Goal: Register for event/course

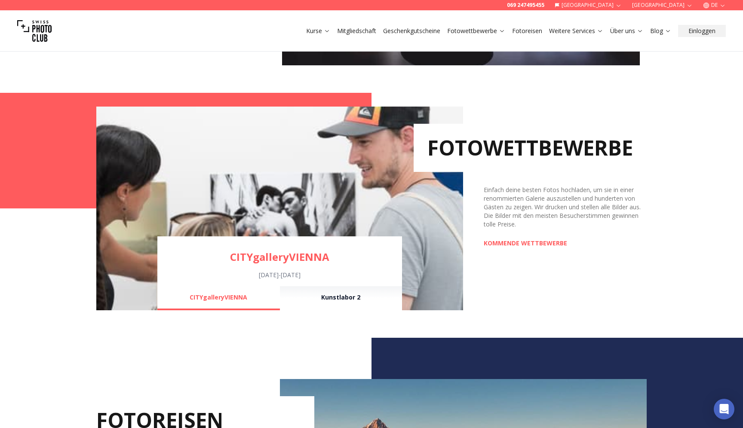
scroll to position [545, 0]
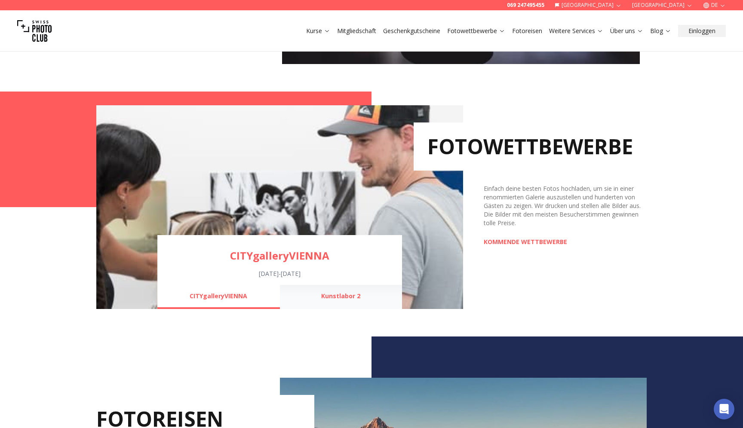
click at [346, 302] on button "Kunstlabor 2" at bounding box center [341, 297] width 122 height 24
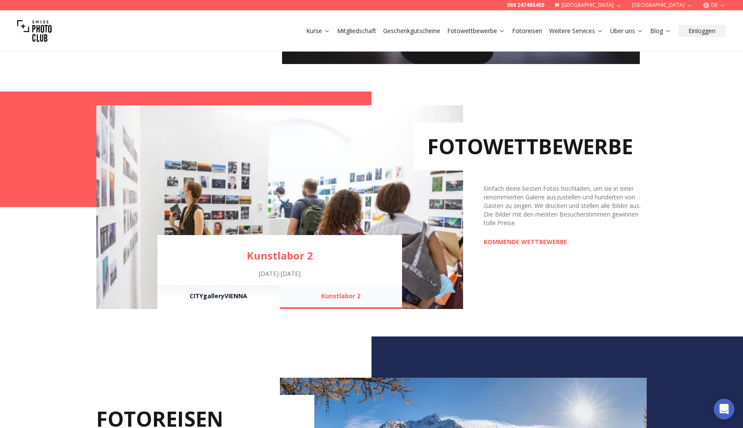
click at [350, 290] on button "Kunstlabor 2" at bounding box center [341, 297] width 122 height 24
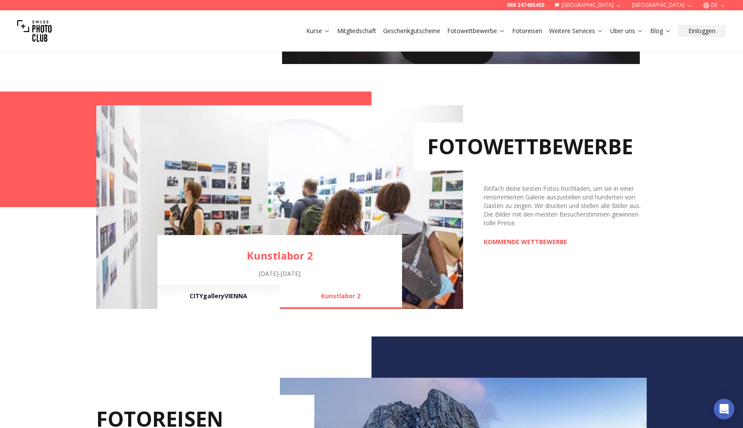
click at [514, 243] on link "KOMMENDE WETTBEWERBE" at bounding box center [525, 242] width 83 height 9
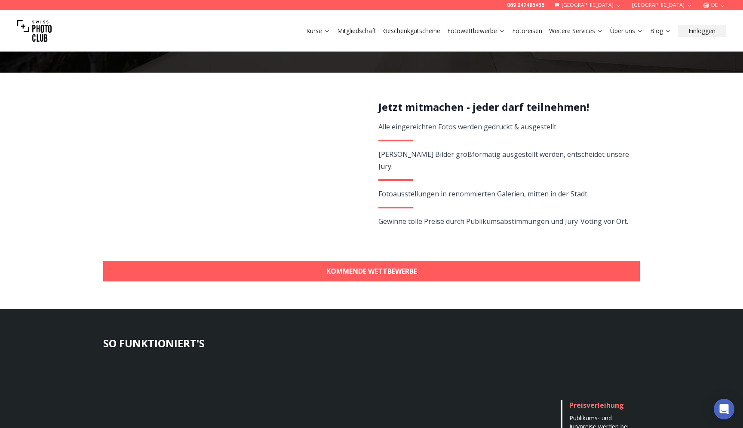
scroll to position [154, 0]
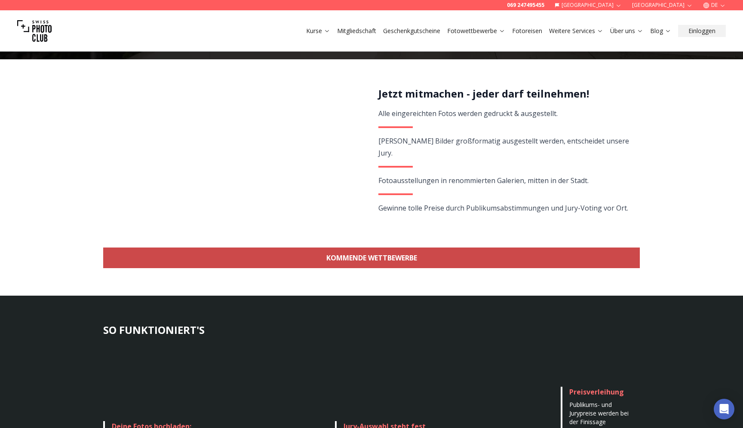
click at [427, 254] on link "KOMMENDE WETTBEWERBE" at bounding box center [371, 258] width 537 height 21
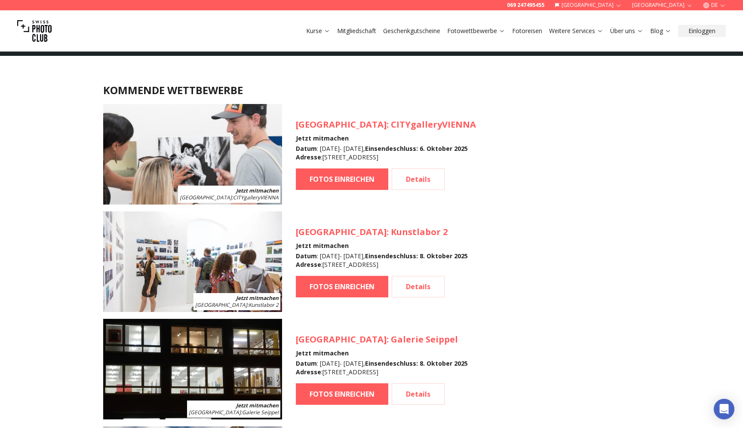
scroll to position [767, 0]
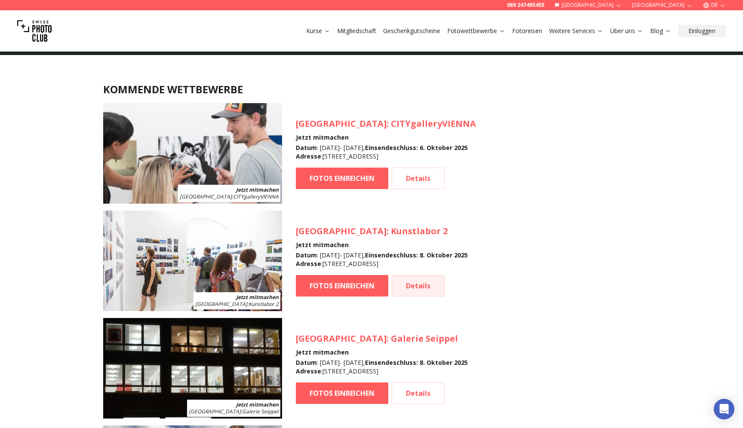
click at [416, 286] on link "Details" at bounding box center [418, 286] width 53 height 22
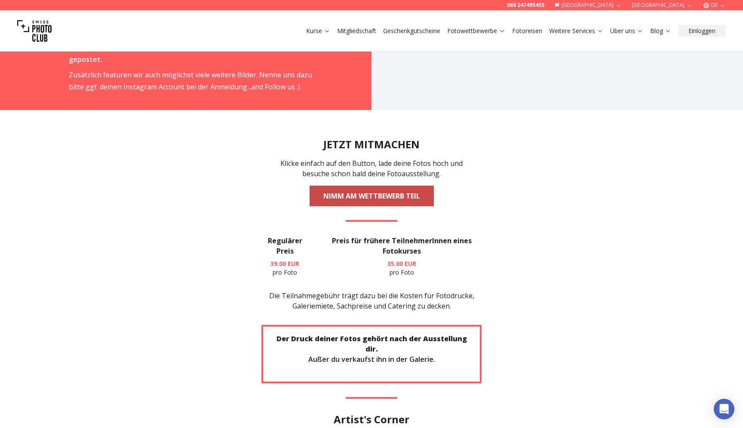
scroll to position [1669, 0]
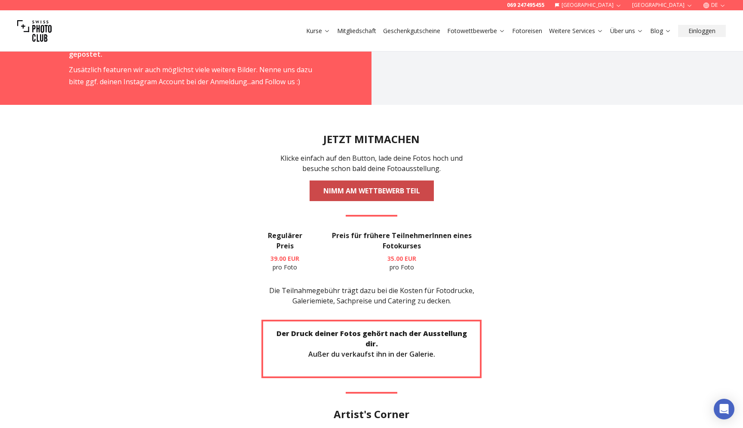
click at [372, 181] on link "NIMM AM WETTBEWERB TEIL" at bounding box center [372, 191] width 124 height 21
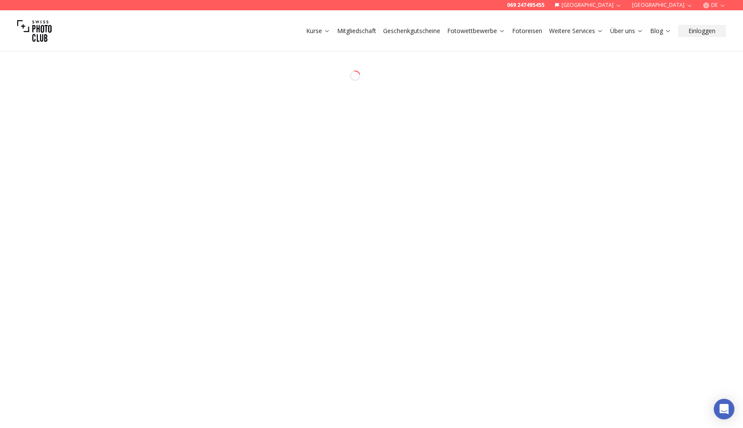
select select "*******"
